Goal: Find specific page/section: Find specific page/section

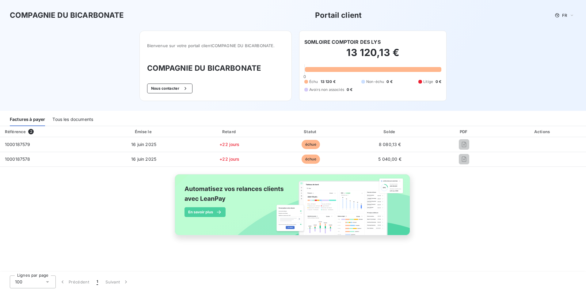
click at [80, 120] on div "Tous les documents" at bounding box center [72, 119] width 41 height 13
